Goal: Information Seeking & Learning: Learn about a topic

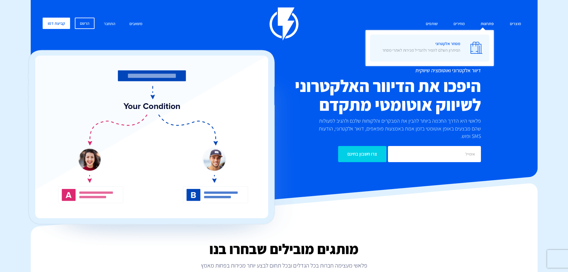
click at [465, 42] on link "מסחר אלקטרוני הפיתרון השלם להמיר ולהגדיל מכירות לאתרי מסחר" at bounding box center [429, 48] width 119 height 27
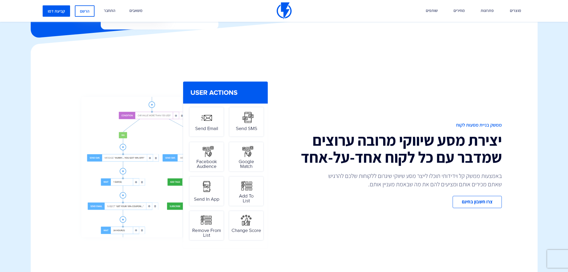
scroll to position [179, 0]
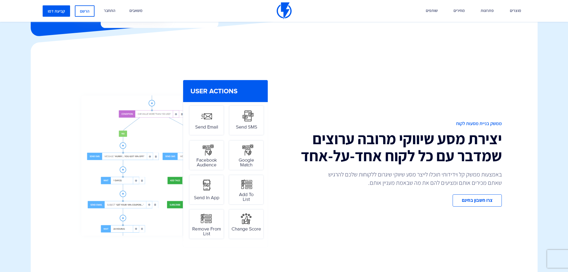
click at [280, 151] on div at bounding box center [173, 163] width 222 height 170
click at [459, 12] on link "מחירים" at bounding box center [459, 11] width 20 height 22
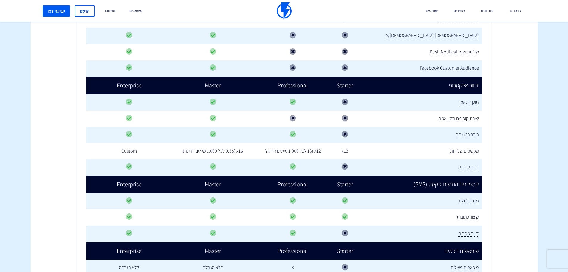
scroll to position [477, 0]
